Goal: Task Accomplishment & Management: Manage account settings

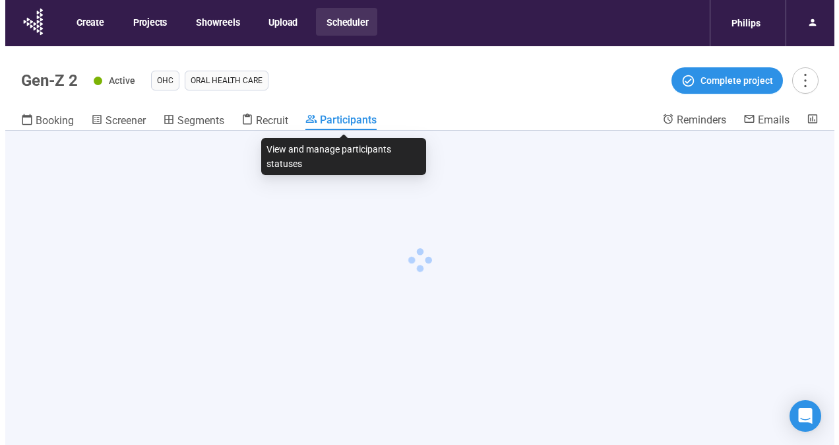
scroll to position [46, 0]
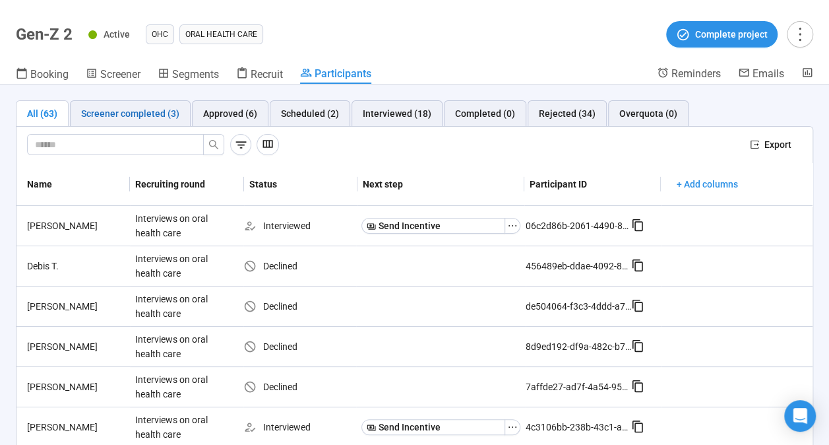
click at [137, 117] on div "Screener completed (3)" at bounding box center [130, 113] width 98 height 15
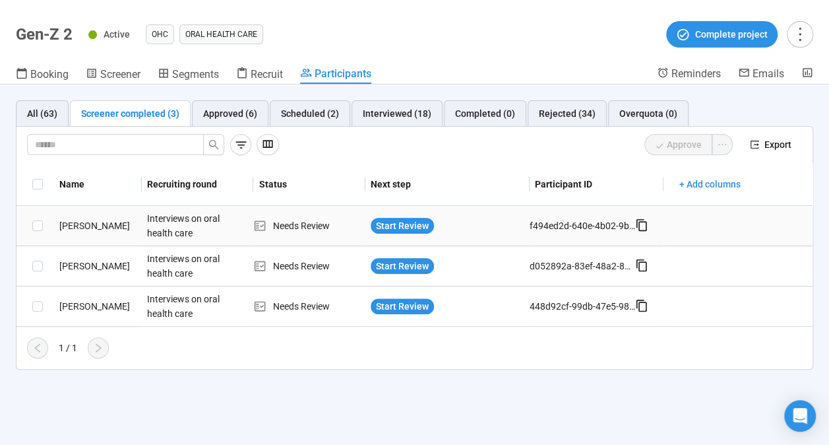
click at [87, 222] on div "[PERSON_NAME]" at bounding box center [98, 225] width 88 height 15
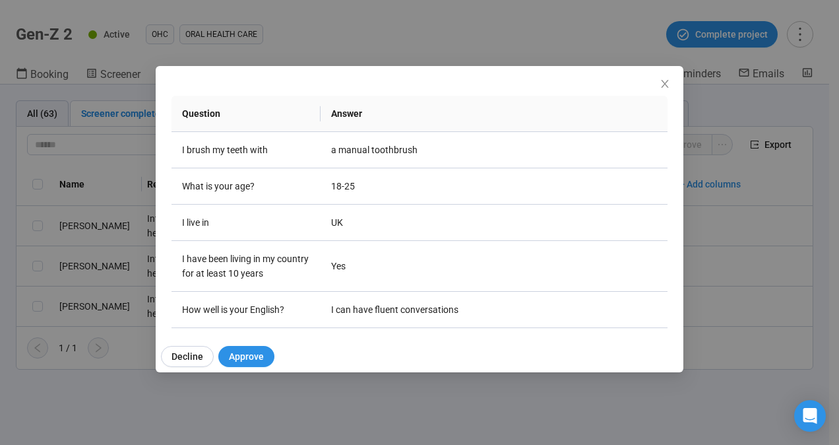
scroll to position [166, 0]
click at [670, 80] on icon "close" at bounding box center [665, 84] width 11 height 11
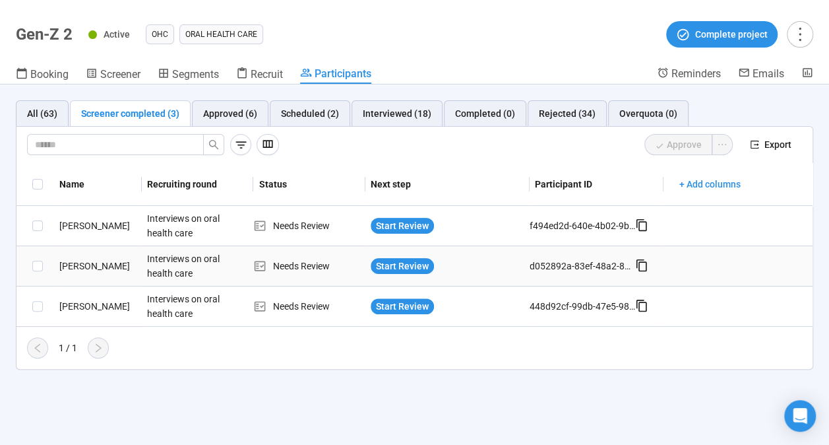
click at [86, 269] on div "[PERSON_NAME]" at bounding box center [98, 266] width 88 height 15
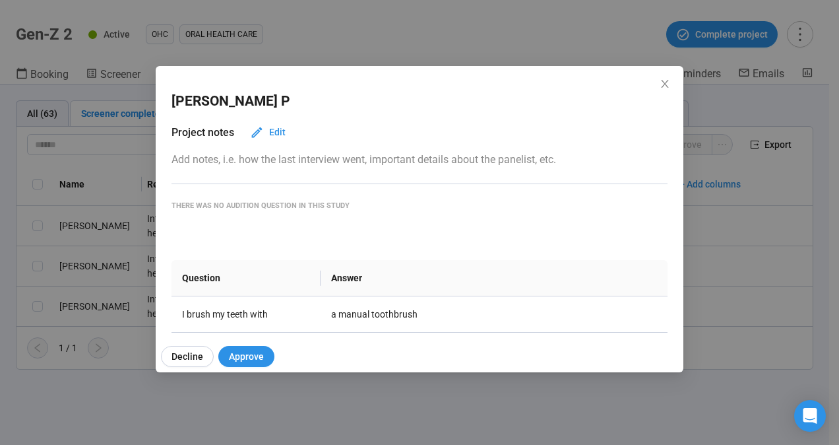
scroll to position [143, 0]
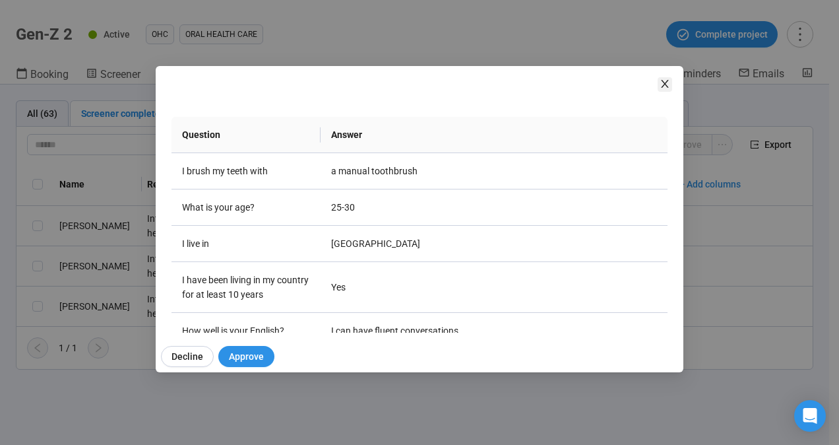
click at [665, 88] on icon "close" at bounding box center [665, 84] width 11 height 11
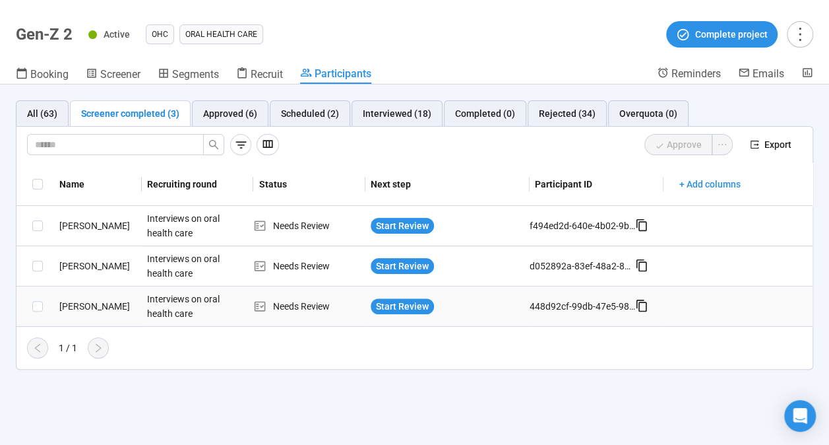
click at [79, 306] on div "[PERSON_NAME]" at bounding box center [98, 306] width 88 height 15
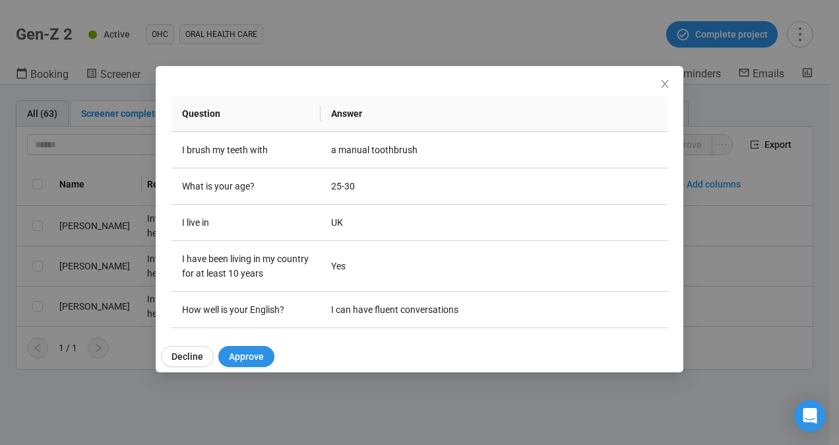
scroll to position [171, 0]
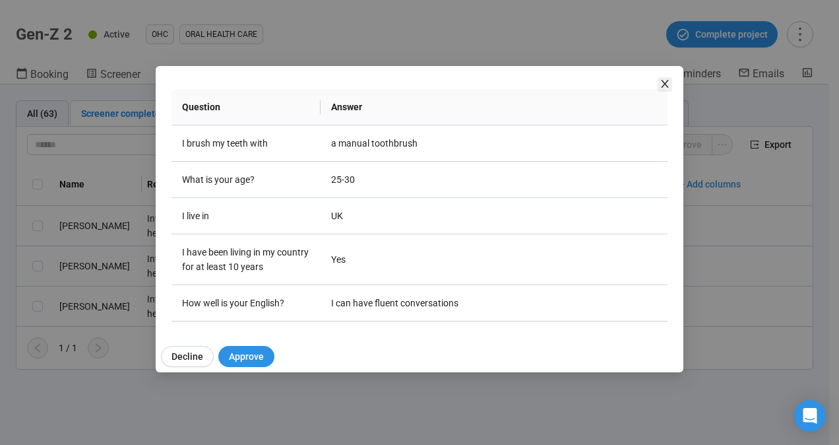
click at [668, 79] on icon "close" at bounding box center [665, 84] width 11 height 11
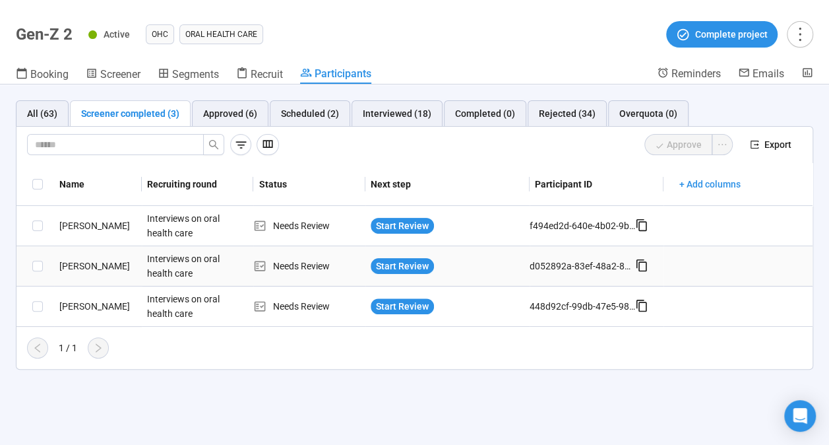
click at [96, 269] on div "[PERSON_NAME]" at bounding box center [98, 266] width 88 height 15
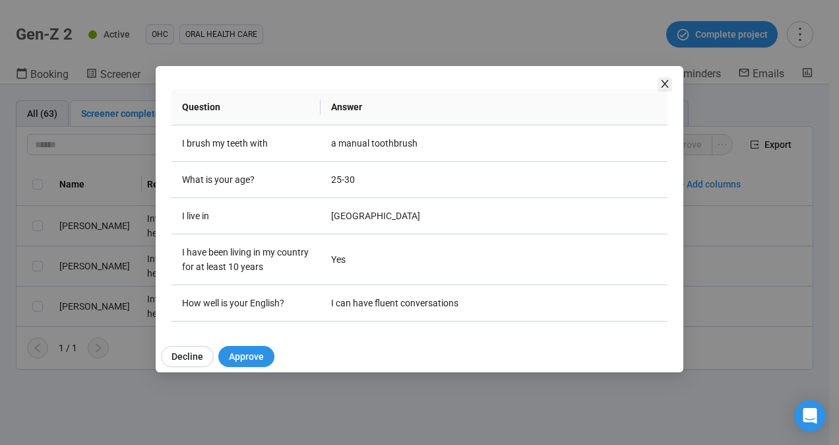
click at [665, 81] on icon "close" at bounding box center [665, 84] width 11 height 11
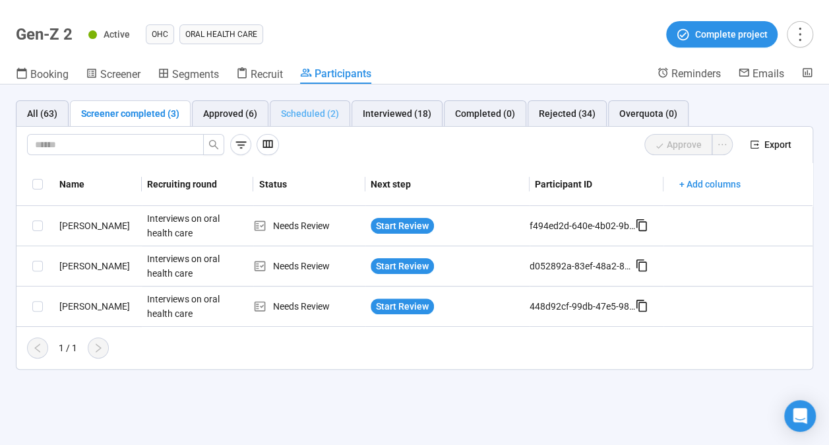
click at [308, 121] on div "Scheduled (2)" at bounding box center [310, 113] width 81 height 26
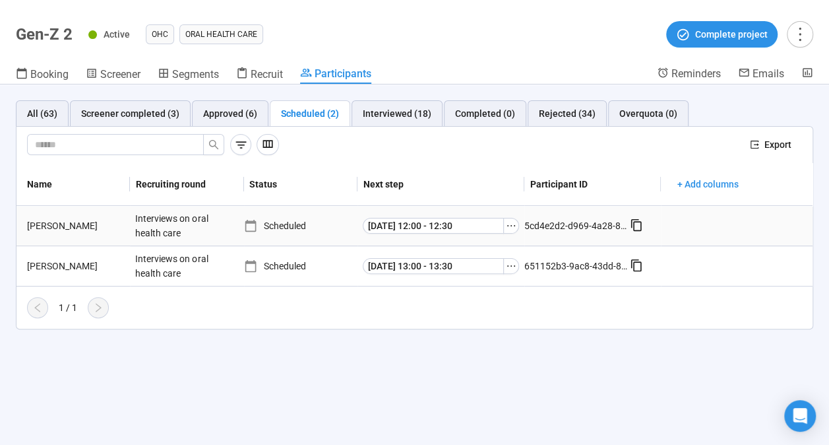
click at [46, 230] on div "[PERSON_NAME]" at bounding box center [76, 225] width 108 height 15
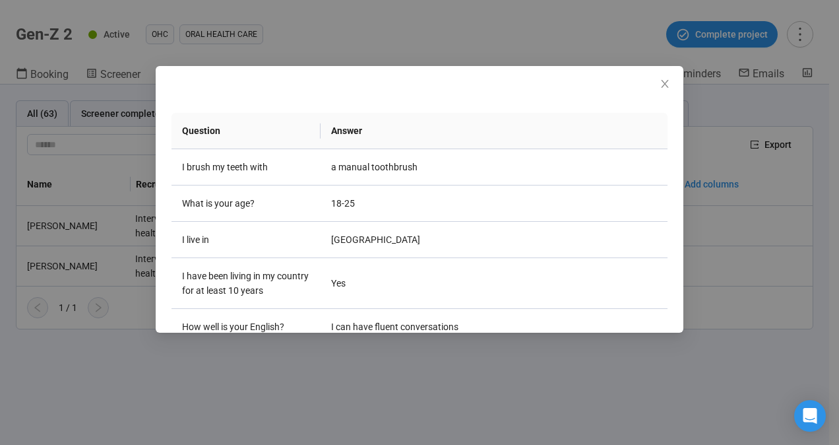
scroll to position [148, 0]
click at [667, 84] on icon "close" at bounding box center [665, 84] width 11 height 11
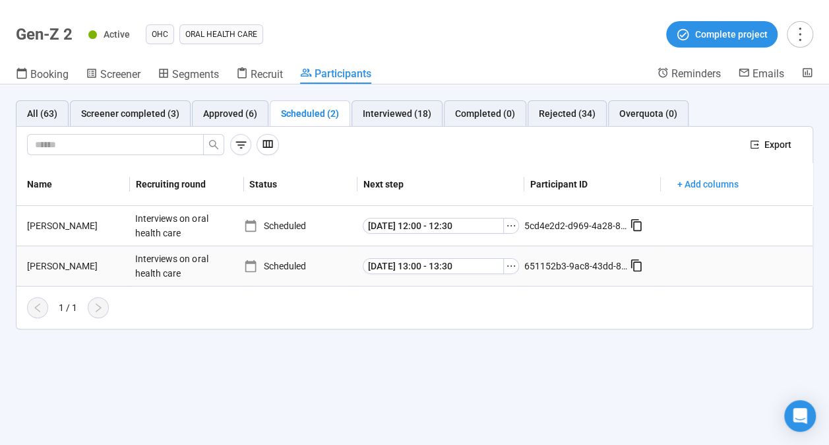
click at [42, 263] on div "[PERSON_NAME]" at bounding box center [76, 266] width 108 height 15
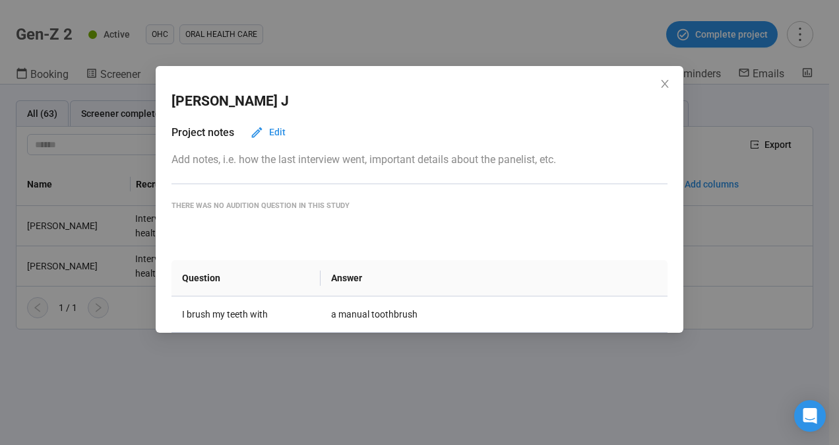
scroll to position [171, 0]
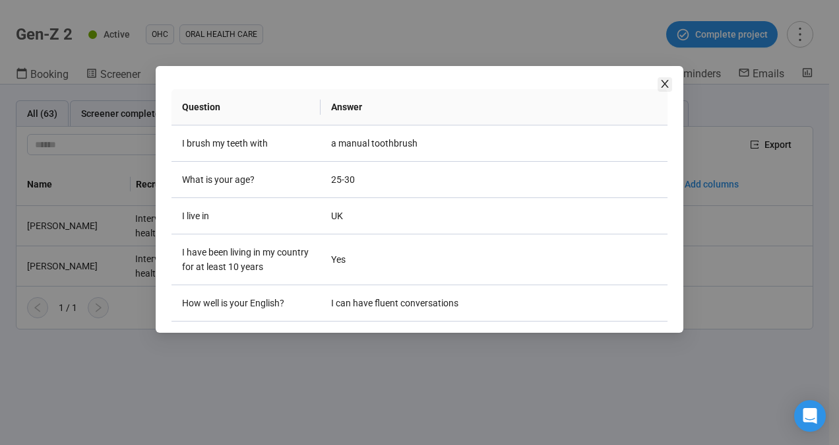
click at [668, 87] on icon "close" at bounding box center [665, 84] width 11 height 11
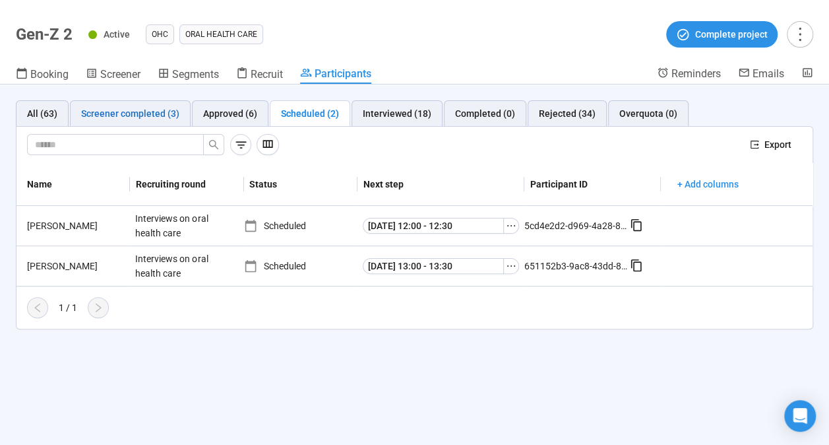
click at [136, 116] on div "Screener completed (3)" at bounding box center [130, 113] width 98 height 15
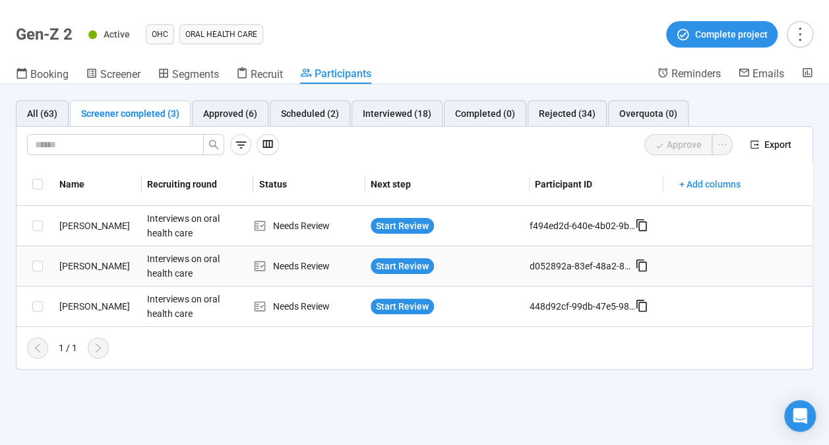
click at [86, 267] on div "[PERSON_NAME]" at bounding box center [98, 266] width 88 height 15
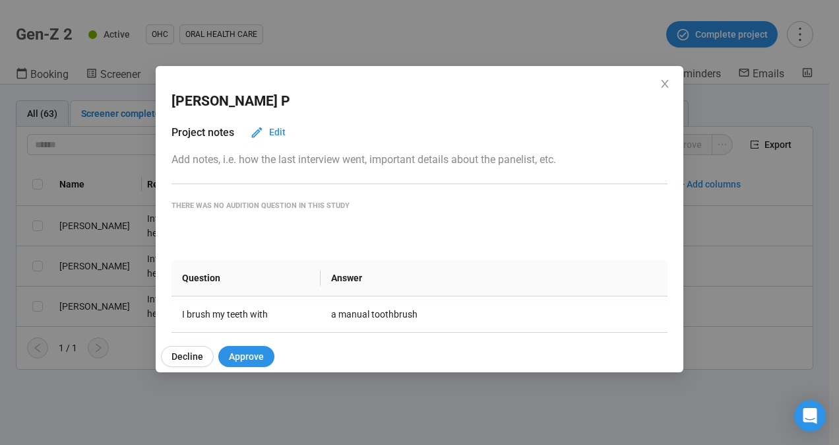
scroll to position [124, 0]
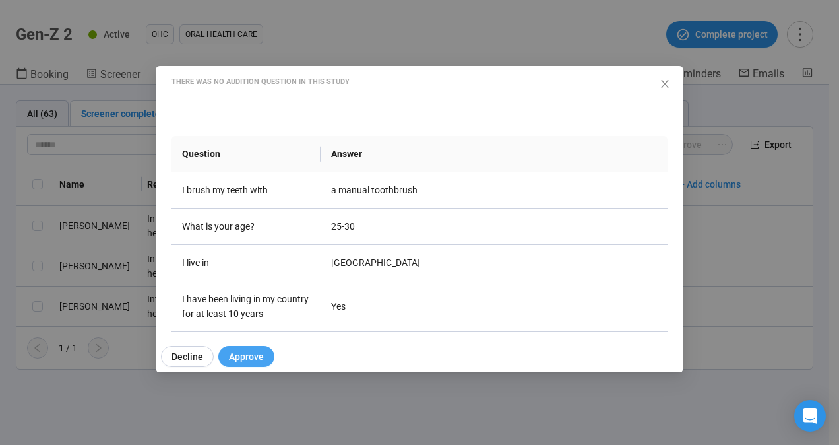
click at [244, 348] on button "Approve" at bounding box center [246, 356] width 56 height 21
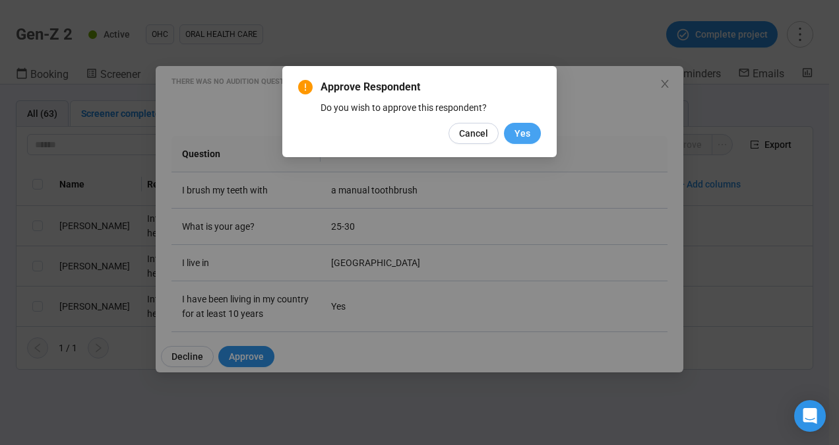
click at [527, 135] on span "Yes" at bounding box center [523, 133] width 16 height 15
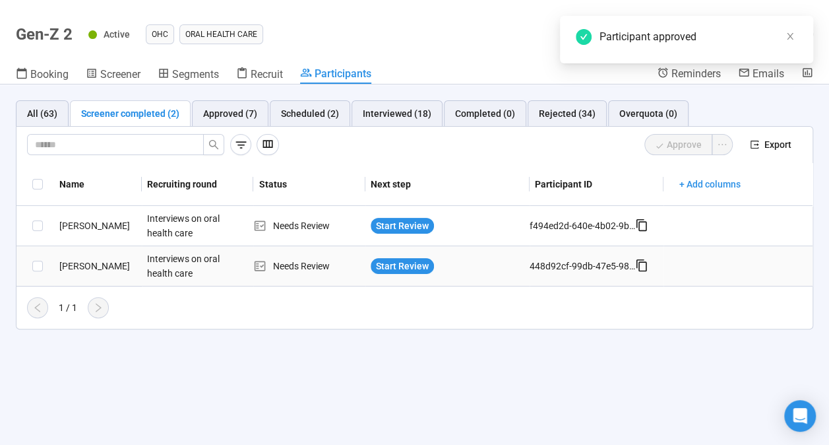
click at [70, 266] on div "[PERSON_NAME]" at bounding box center [98, 266] width 88 height 15
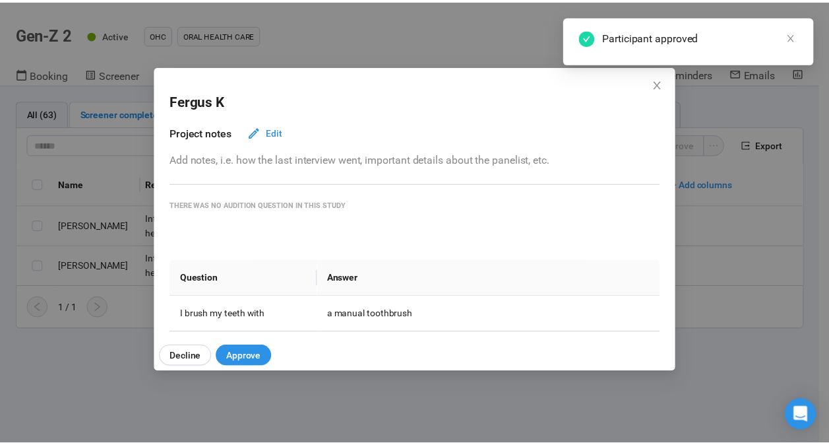
scroll to position [171, 0]
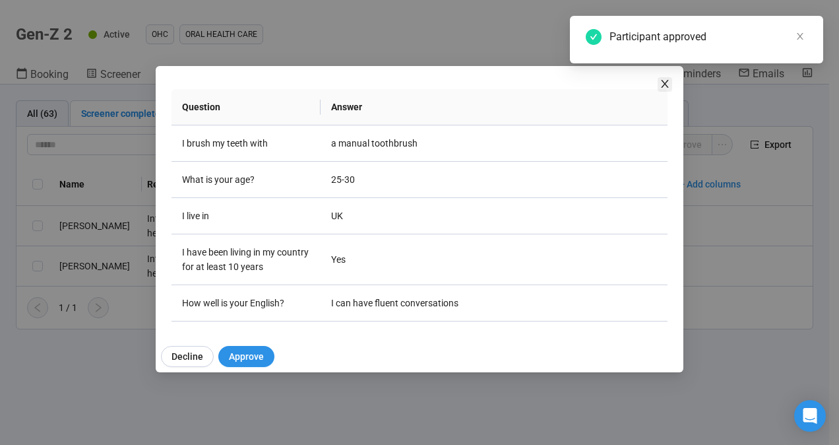
click at [668, 85] on icon "close" at bounding box center [665, 84] width 11 height 11
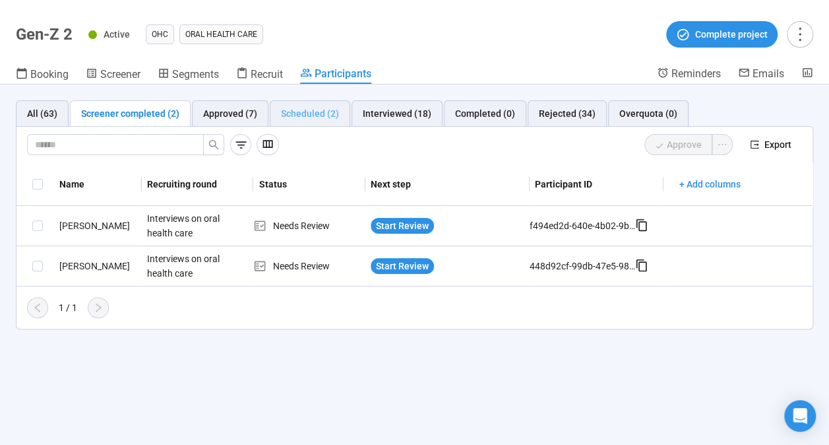
click at [300, 122] on div "Scheduled (2)" at bounding box center [310, 113] width 81 height 26
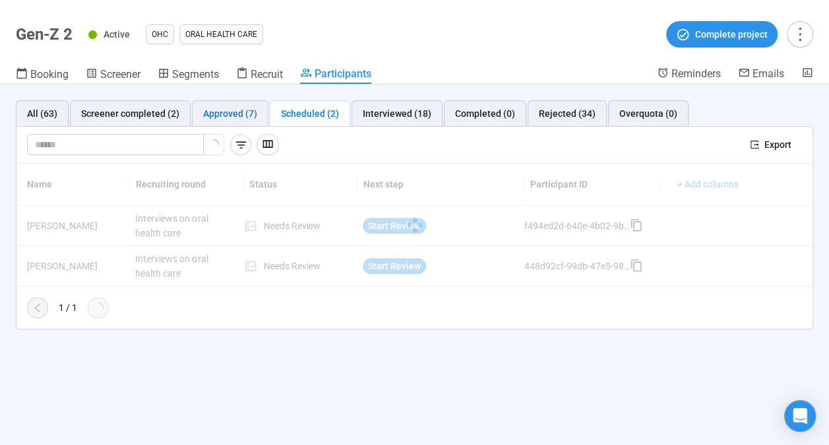
click at [234, 115] on div "Approved (7)" at bounding box center [230, 113] width 54 height 15
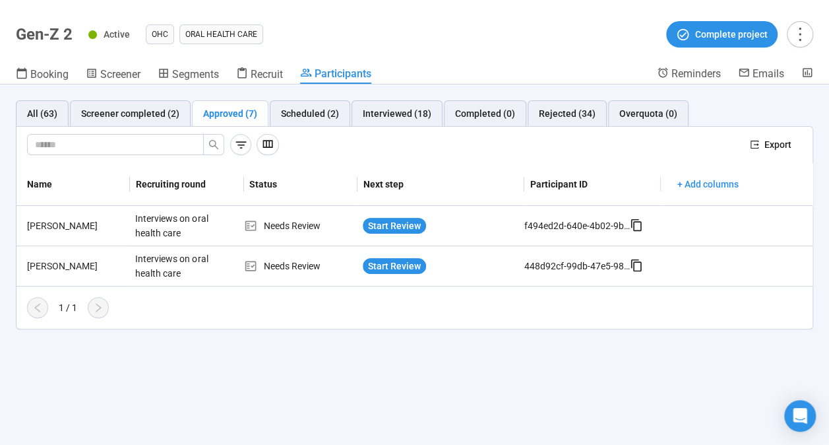
click at [234, 115] on div "Approved (7)" at bounding box center [230, 113] width 54 height 15
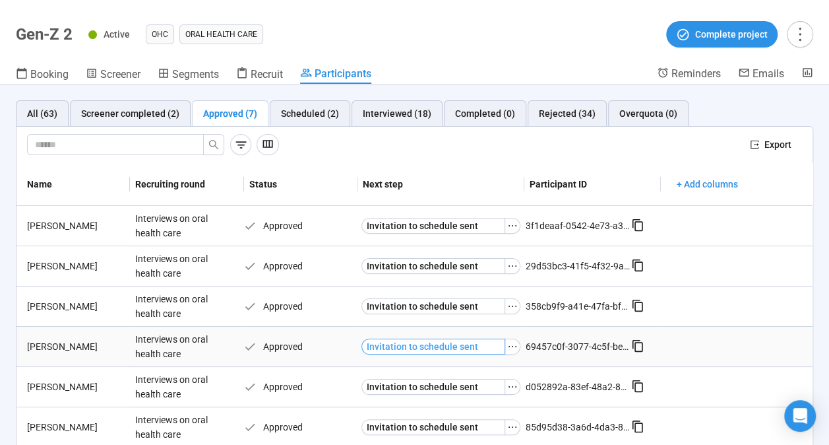
scroll to position [83, 0]
